Goal: Information Seeking & Learning: Find specific page/section

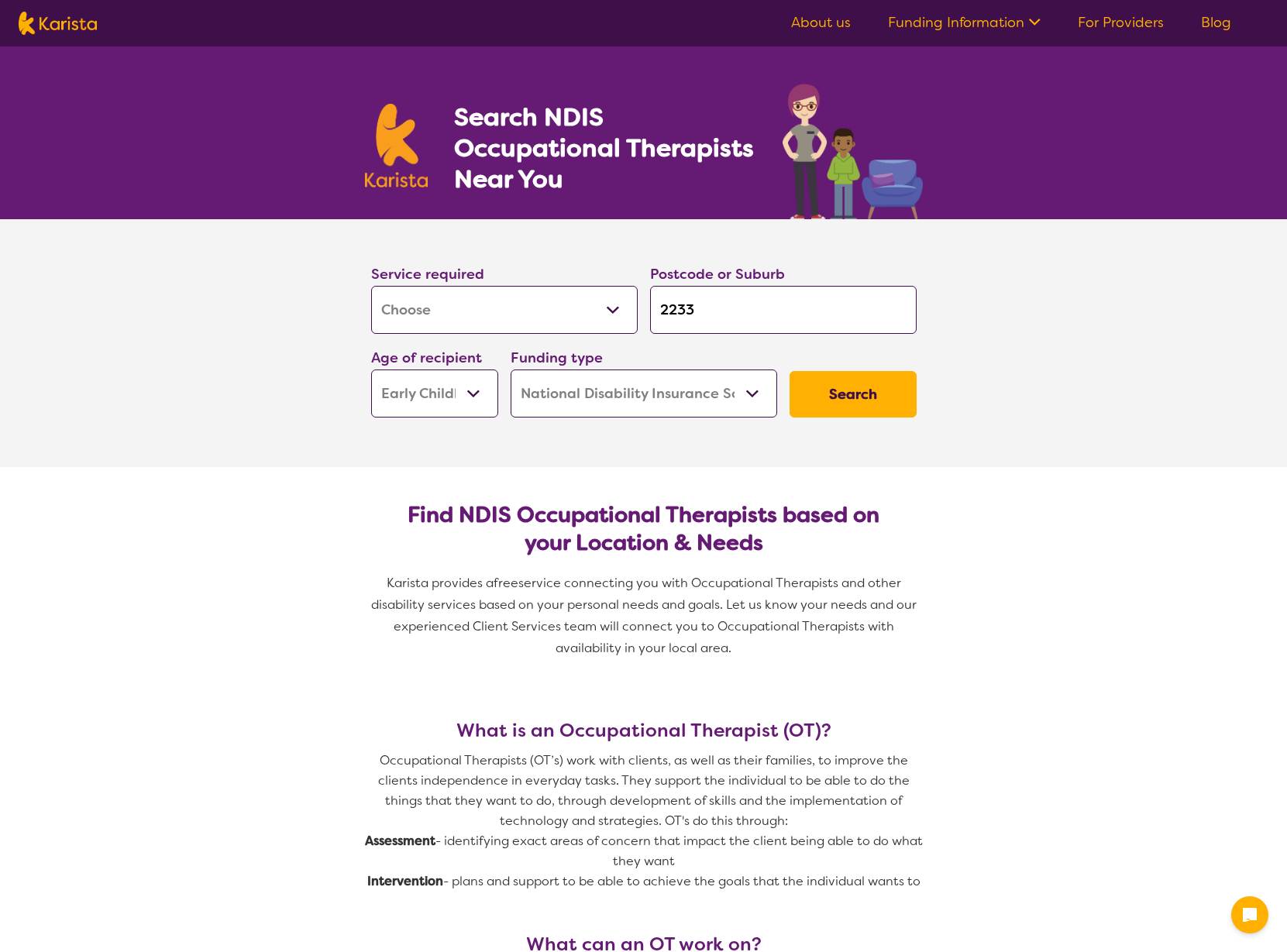
select select "[MEDICAL_DATA]"
select select "EC"
select select "NDIS"
select select "[MEDICAL_DATA]"
select select "EC"
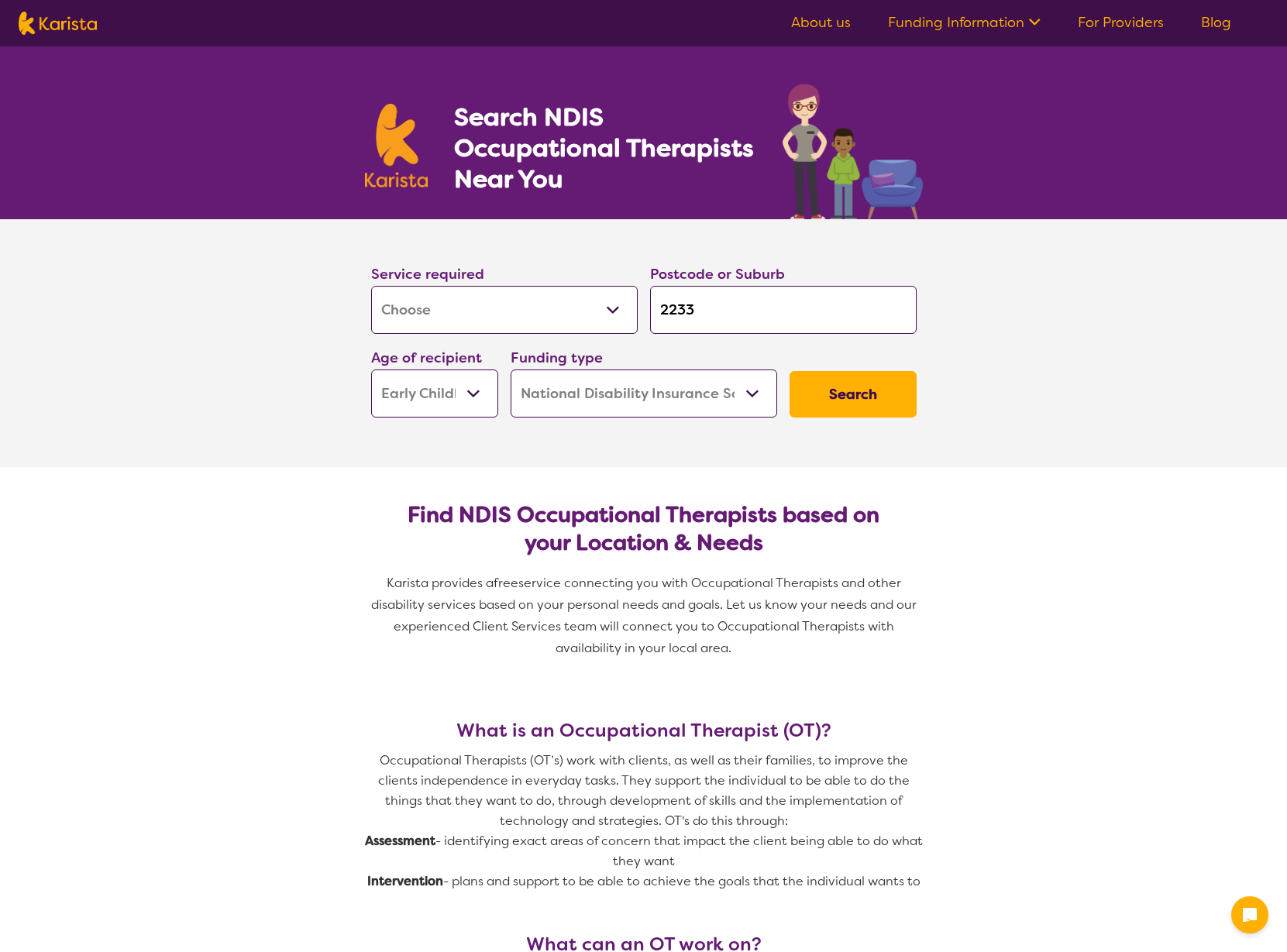
select select "NDIS"
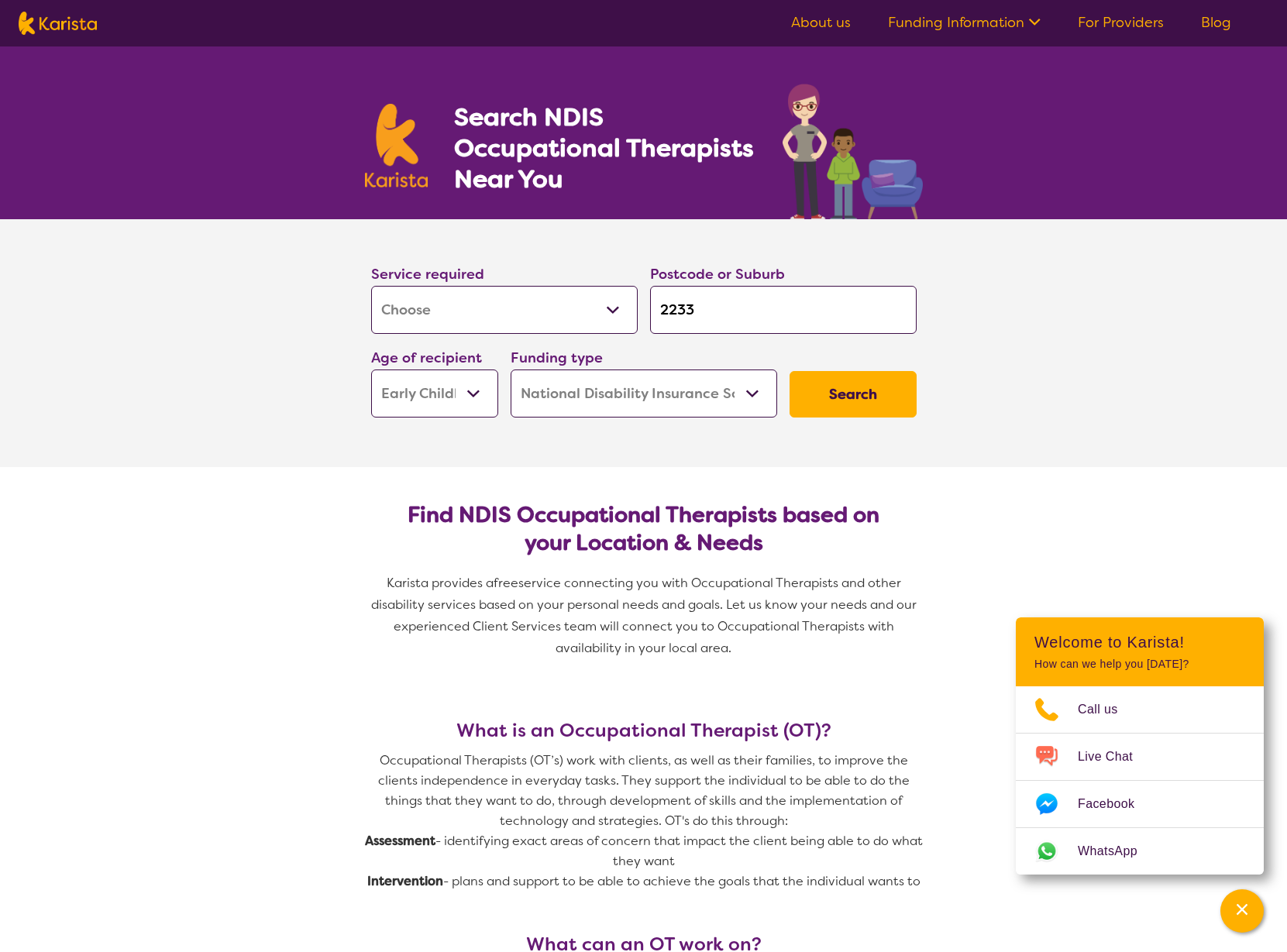
click at [474, 390] on select "Early Childhood - 0 to 9 Child - 10 to 11 Adolescent - 12 to 17 Adult - 18 to 6…" at bounding box center [434, 394] width 127 height 48
click at [722, 409] on select "Home Care Package (HCP) National Disability Insurance Scheme (NDIS) I don't know" at bounding box center [644, 394] width 267 height 48
click at [552, 310] on select "Allied Health Assistant Assessment ([MEDICAL_DATA] or [MEDICAL_DATA]) Behaviour…" at bounding box center [504, 310] width 267 height 48
click at [858, 391] on button "Search" at bounding box center [853, 394] width 127 height 47
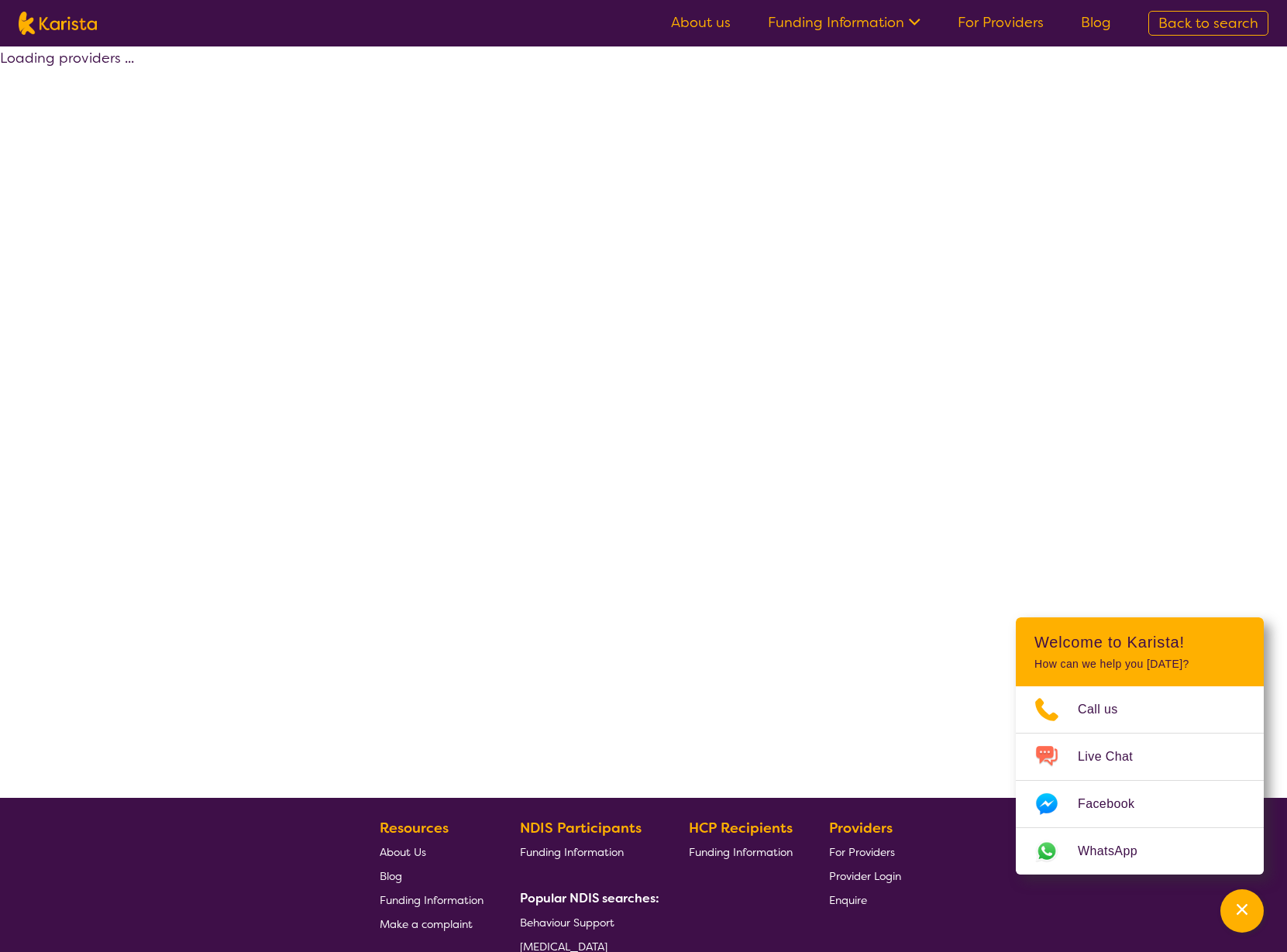
select select "by_score"
